Goal: Task Accomplishment & Management: Manage account settings

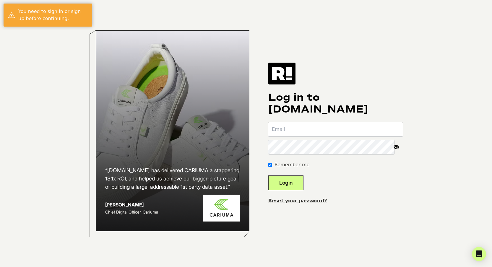
type input "team@heyozzi.com"
click at [300, 183] on button "Login" at bounding box center [285, 183] width 35 height 15
